Goal: Task Accomplishment & Management: Manage account settings

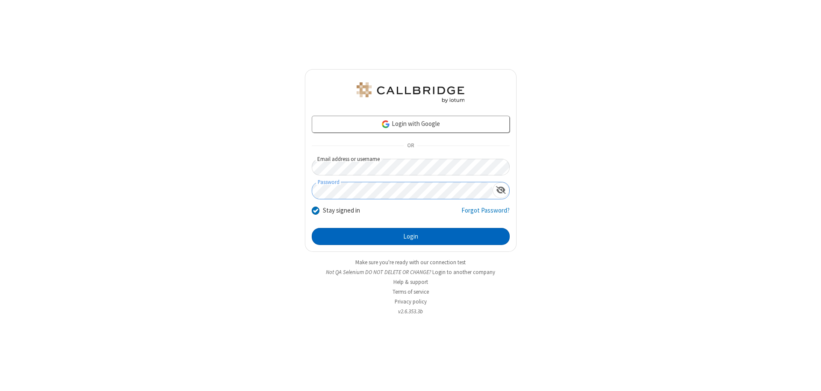
click at [410, 237] on button "Login" at bounding box center [411, 236] width 198 height 17
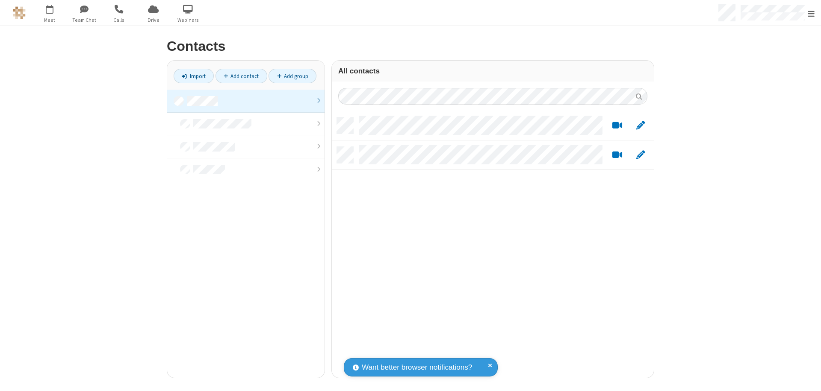
scroll to position [261, 315]
click at [246, 101] on link at bounding box center [245, 101] width 157 height 23
click at [194, 76] on link "Import" at bounding box center [194, 76] width 40 height 15
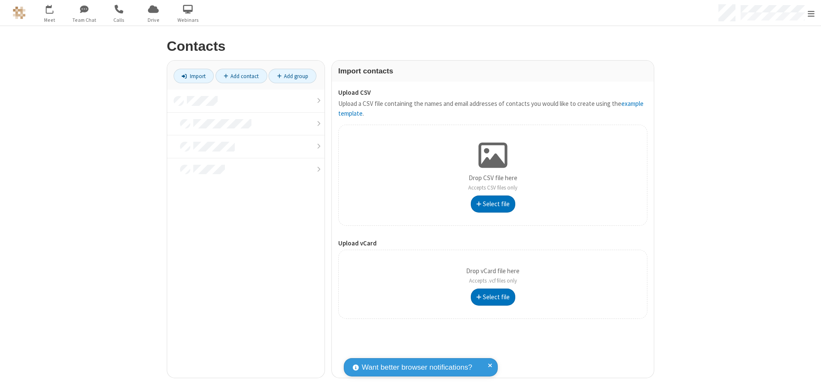
type input "C:\fakepath\address_book_contacts.csv"
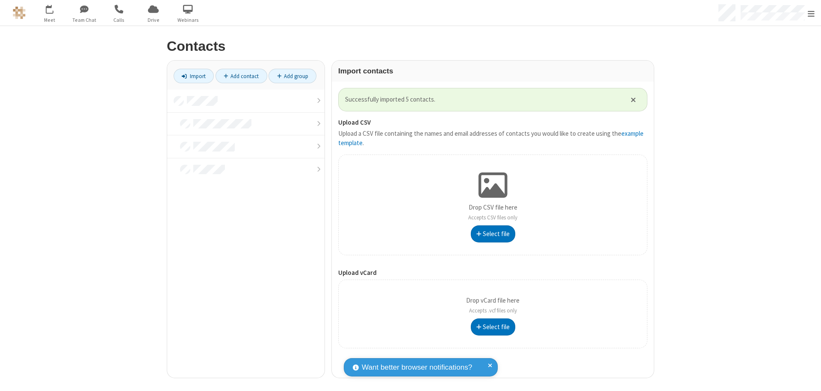
click at [246, 101] on link at bounding box center [245, 101] width 157 height 23
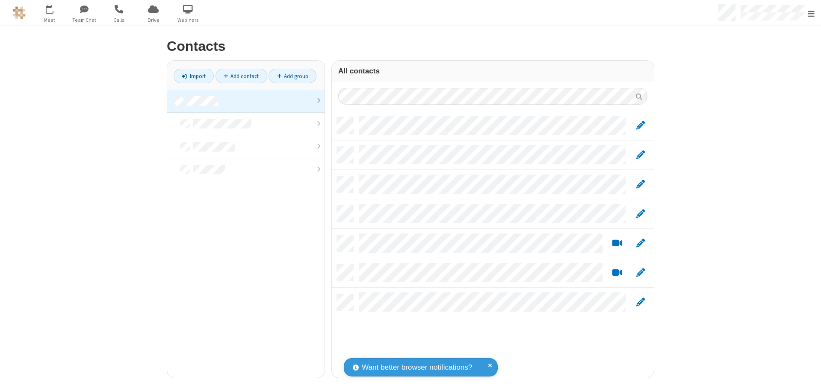
scroll to position [261, 315]
